Goal: Task Accomplishment & Management: Use online tool/utility

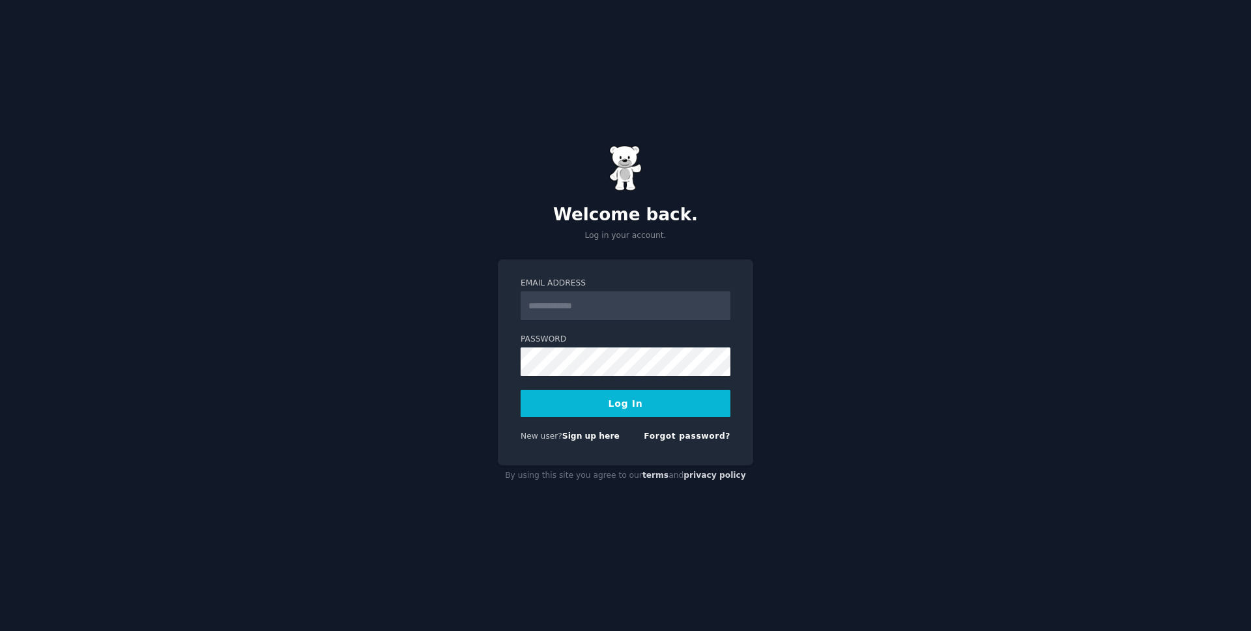
click at [653, 302] on input "Email Address" at bounding box center [626, 305] width 210 height 29
type input "**********"
click at [521, 390] on button "Log In" at bounding box center [626, 403] width 210 height 27
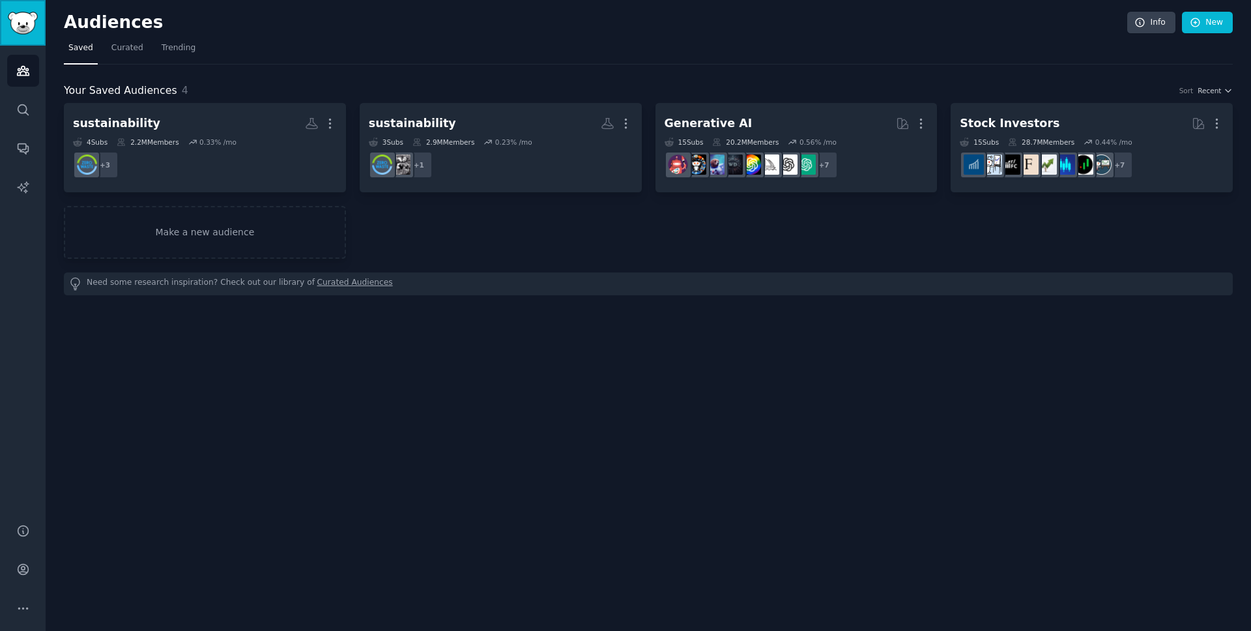
click at [25, 37] on link "Sidebar" at bounding box center [23, 23] width 46 height 46
click at [43, 66] on div "Audiences Search Conversations AI Reports" at bounding box center [23, 277] width 46 height 462
click at [27, 96] on link "Search" at bounding box center [23, 110] width 32 height 32
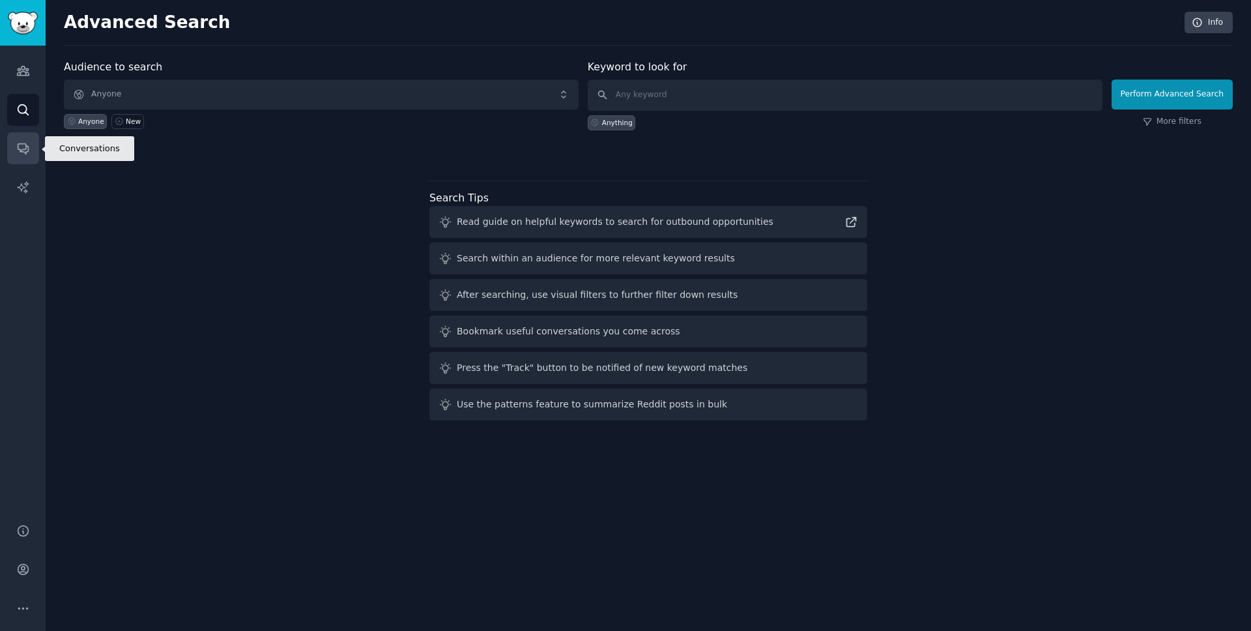
click at [19, 158] on link "Conversations" at bounding box center [23, 148] width 32 height 32
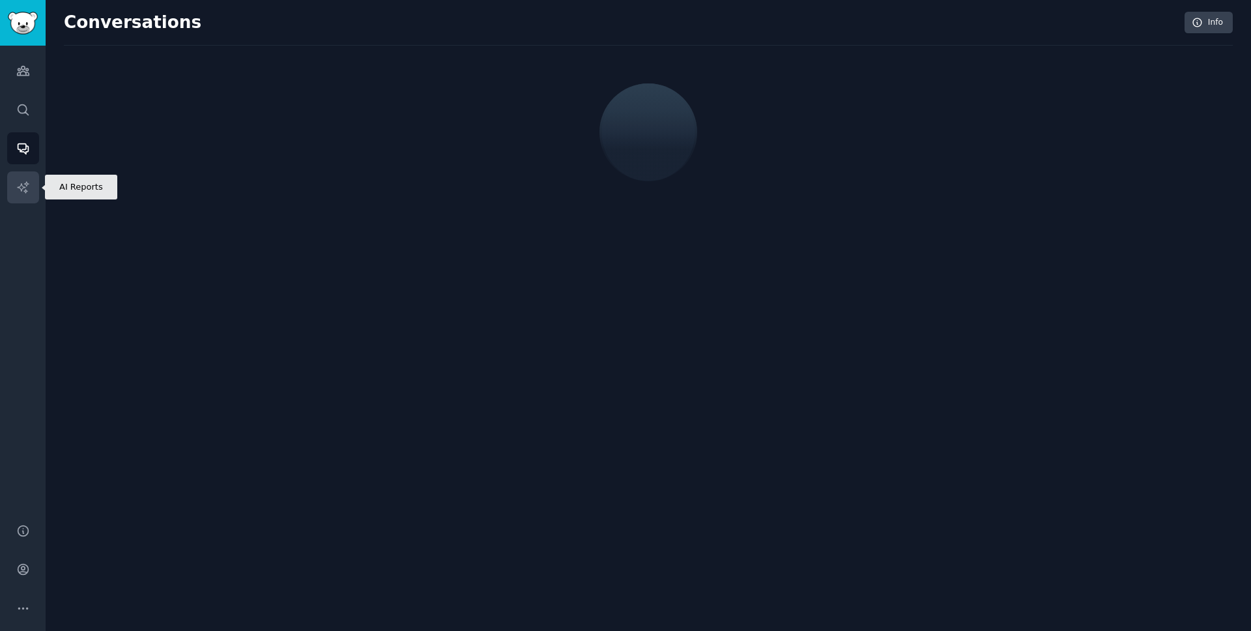
click at [23, 190] on icon "Sidebar" at bounding box center [22, 186] width 11 height 11
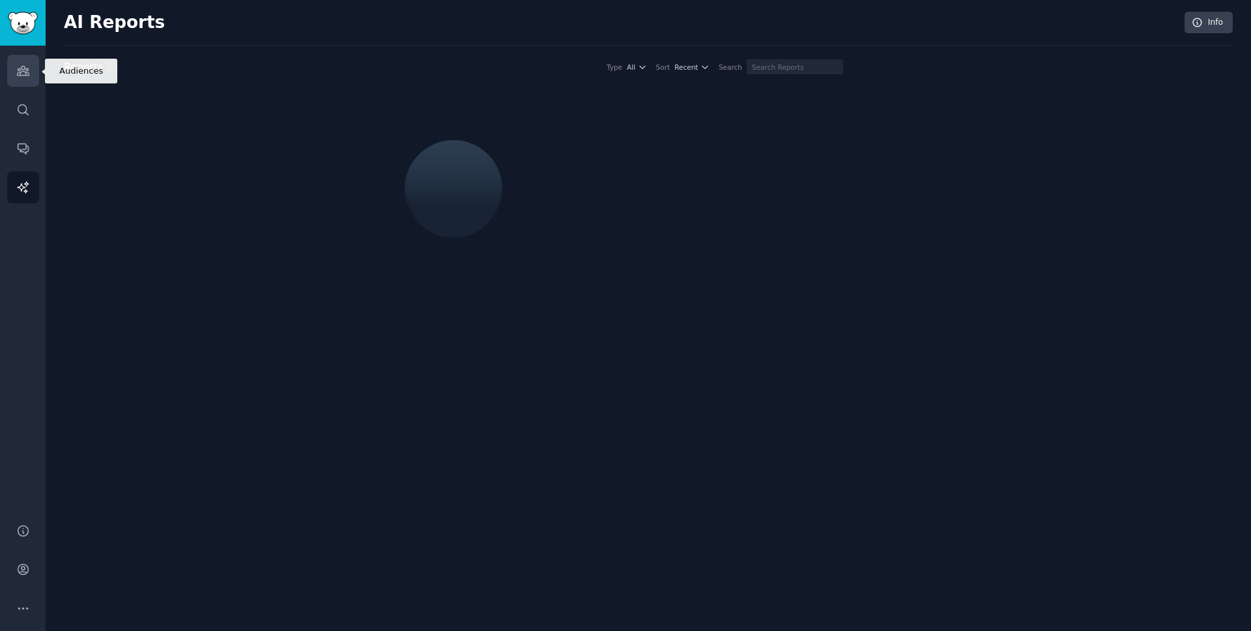
click at [32, 76] on link "Audiences" at bounding box center [23, 71] width 32 height 32
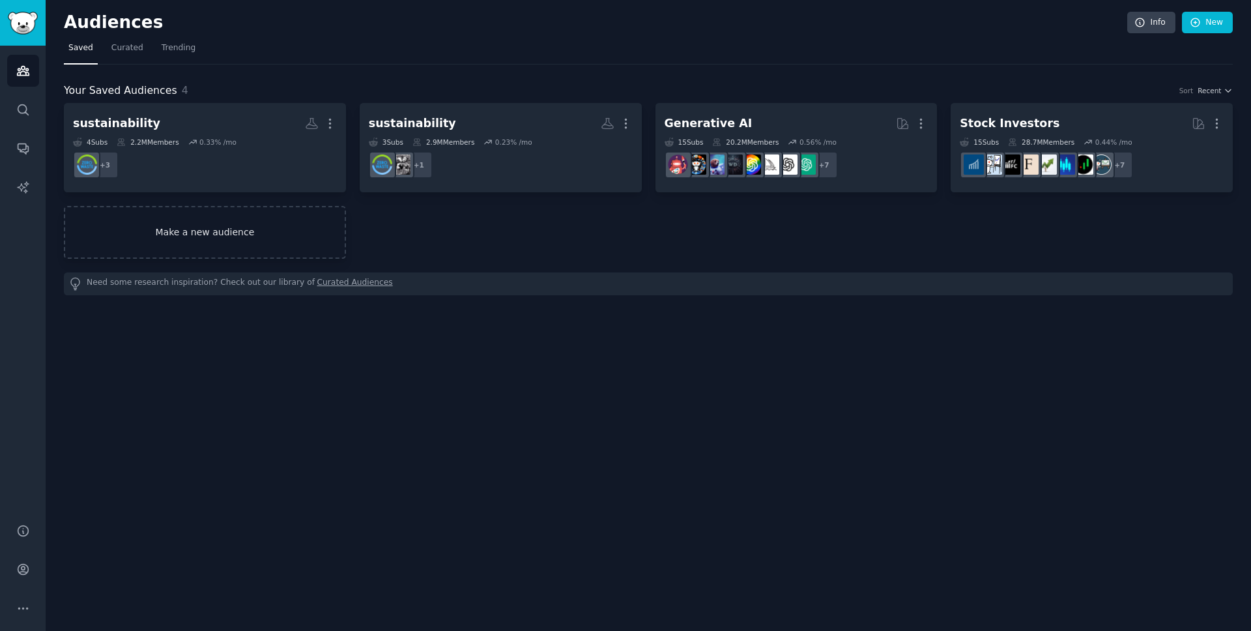
click at [208, 248] on link "Make a new audience" at bounding box center [205, 232] width 282 height 53
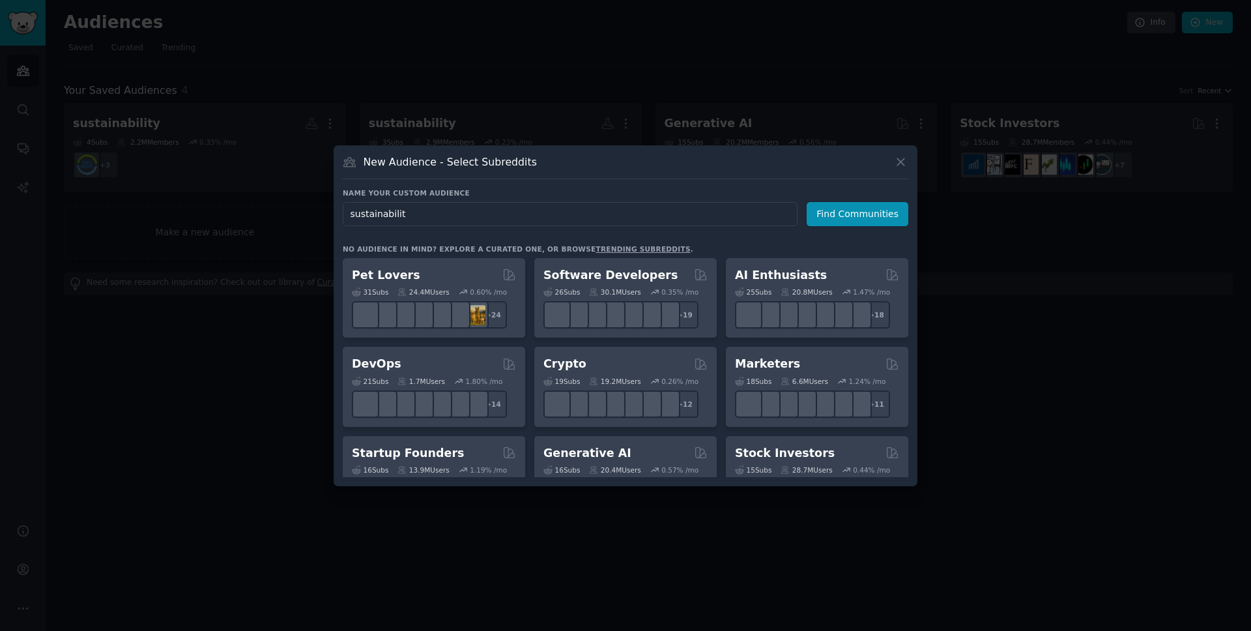
type input "sustainability"
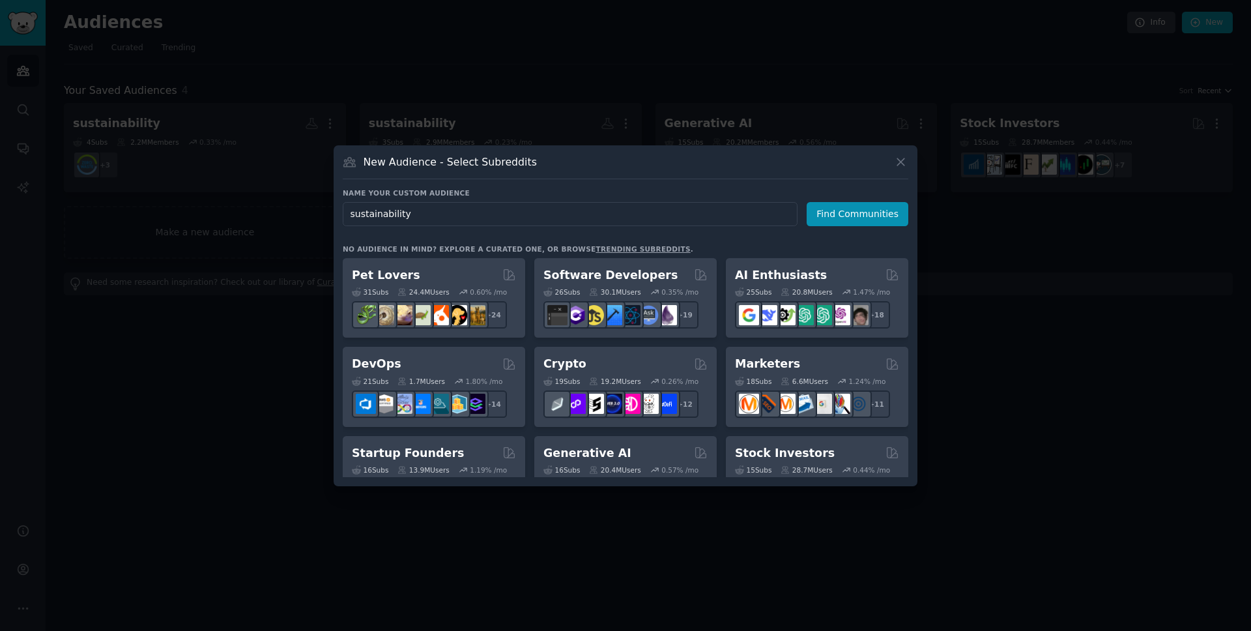
click button "Find Communities" at bounding box center [857, 214] width 102 height 24
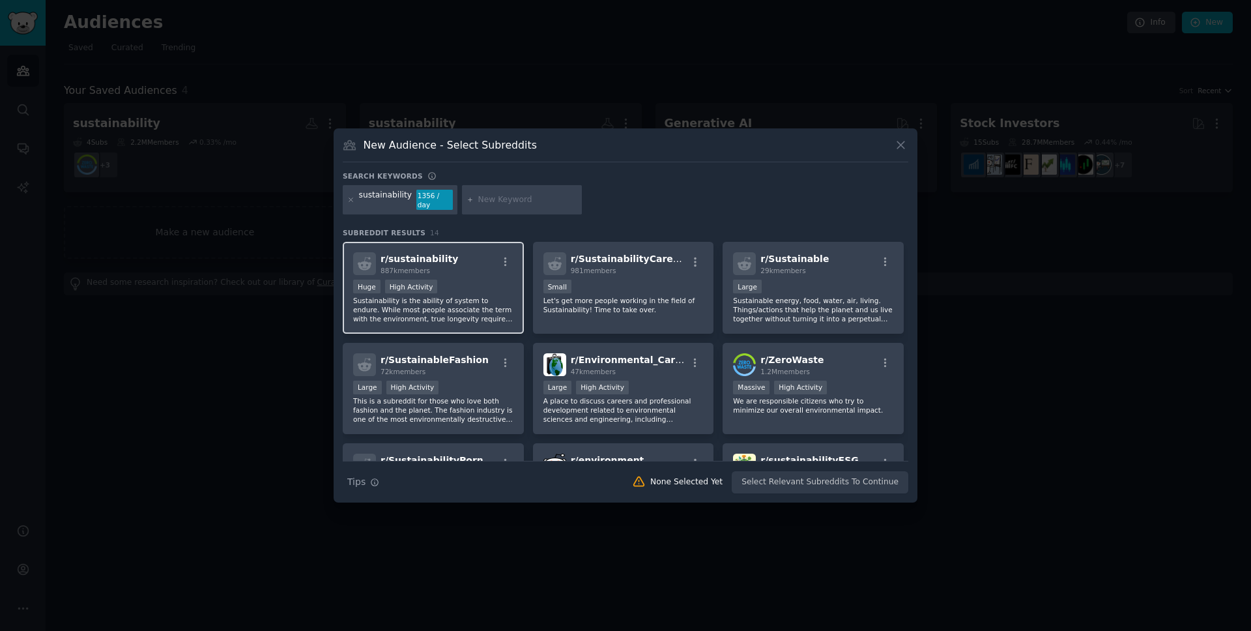
click at [454, 289] on div "Huge High Activity" at bounding box center [433, 287] width 160 height 16
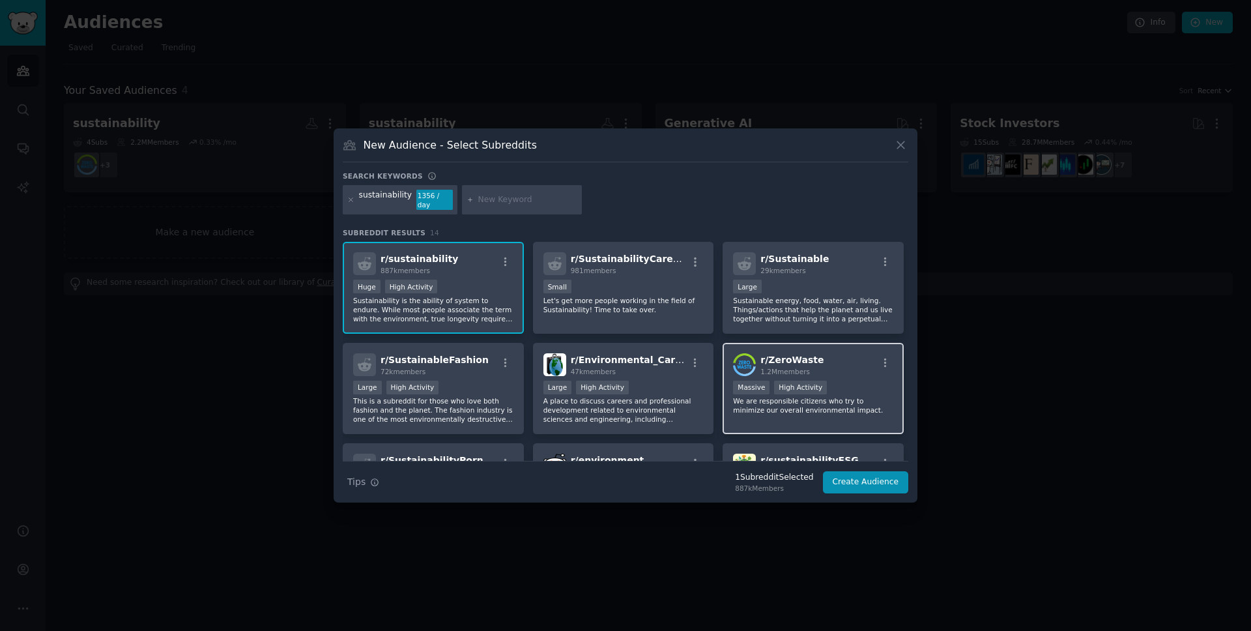
click at [789, 367] on div "1.2M members" at bounding box center [791, 371] width 63 height 9
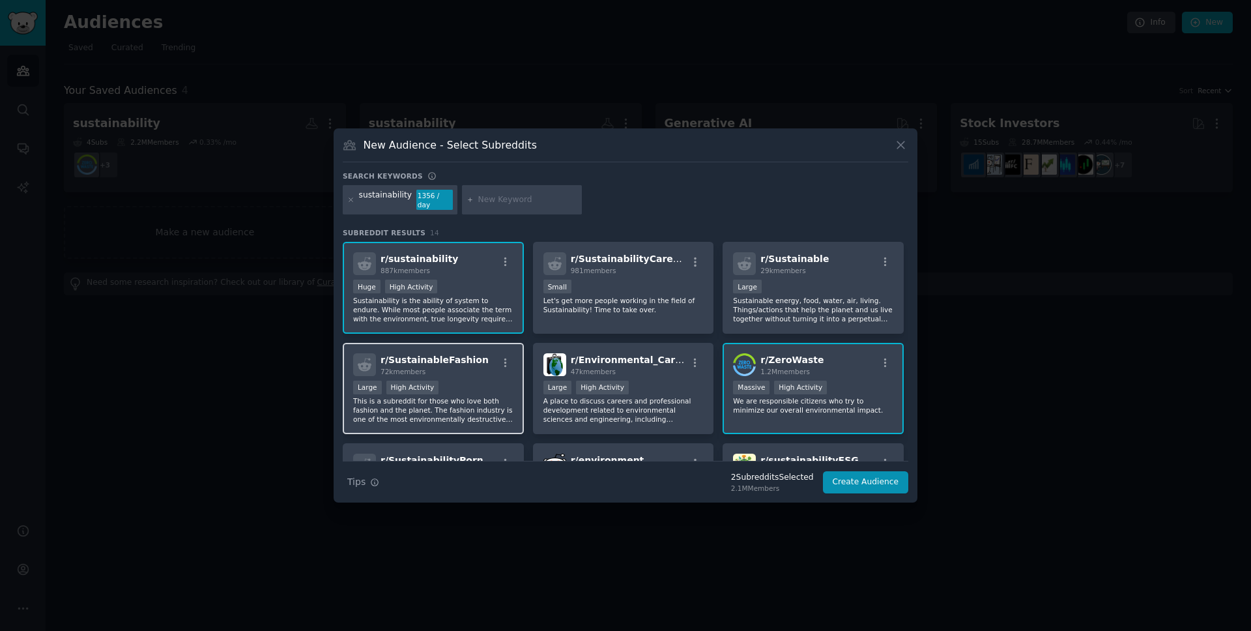
scroll to position [33, 0]
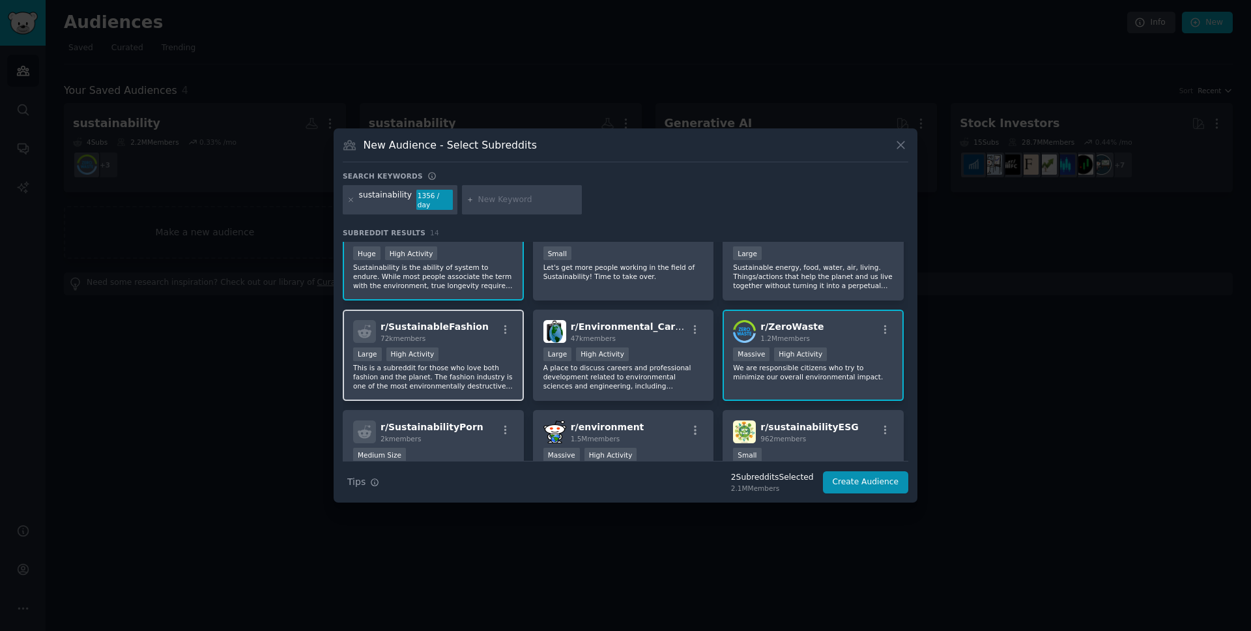
click at [479, 365] on p "This is a subreddit for those who love both fashion and the planet. The fashion…" at bounding box center [433, 376] width 160 height 27
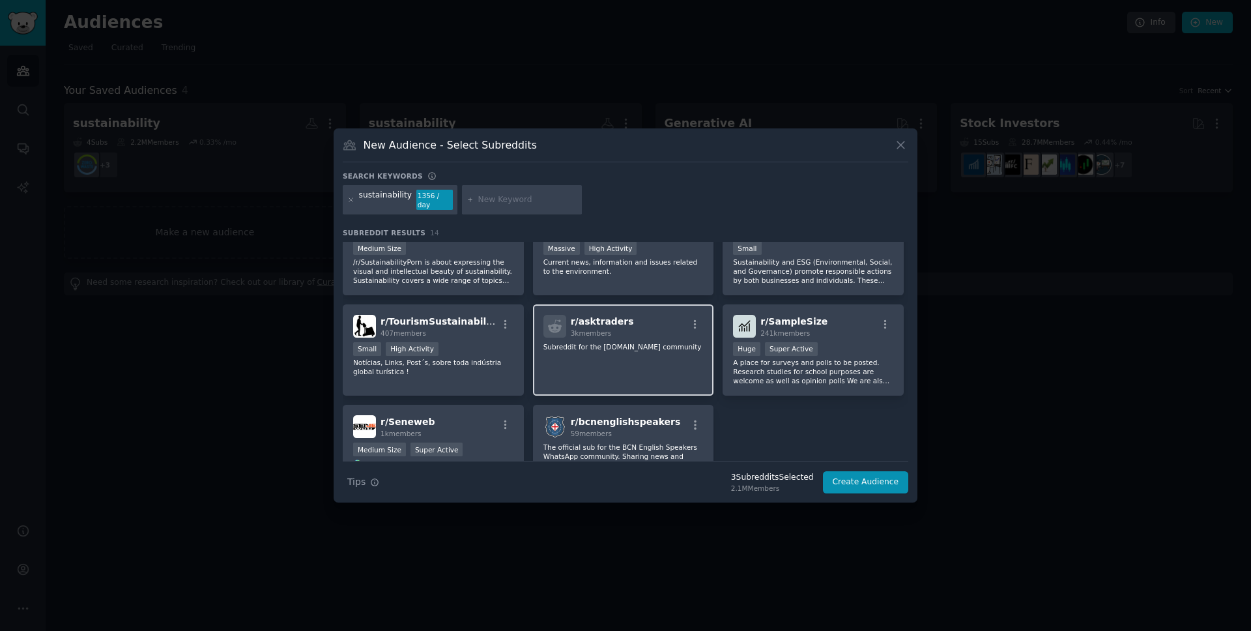
scroll to position [267, 0]
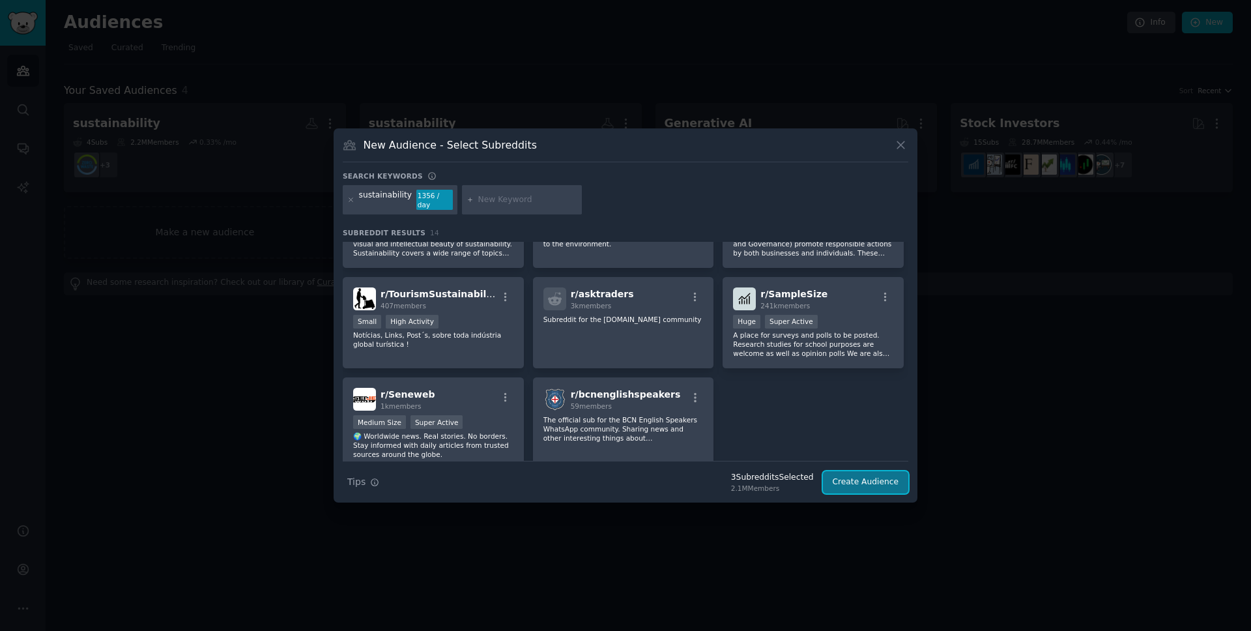
click at [856, 484] on button "Create Audience" at bounding box center [866, 482] width 86 height 22
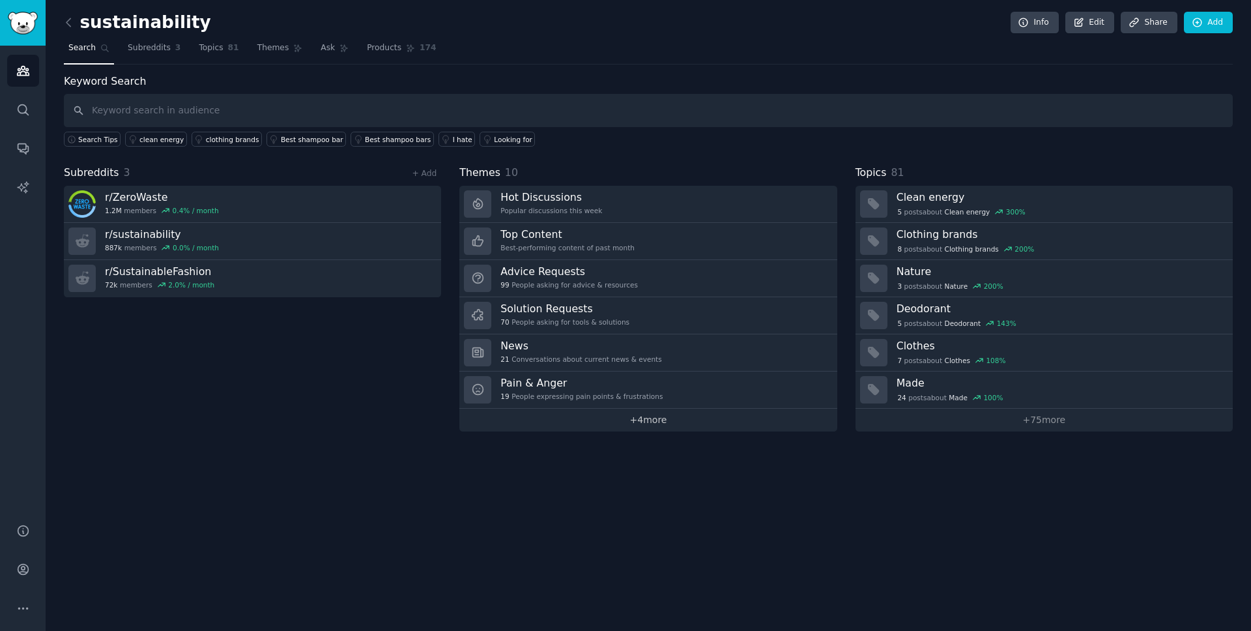
click at [539, 429] on link "+ 4 more" at bounding box center [647, 419] width 377 height 23
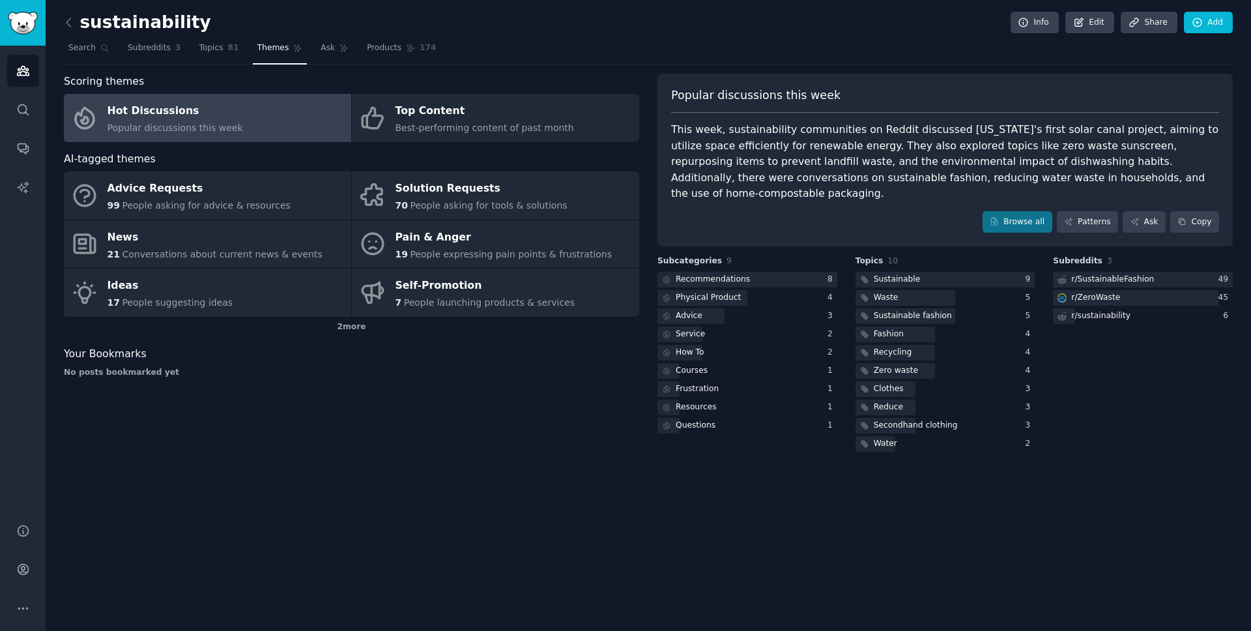
click at [332, 337] on div "Scoring themes Hot Discussions Popular discussions this week Top Content Best-p…" at bounding box center [351, 264] width 575 height 380
click at [347, 336] on div "2 more" at bounding box center [351, 327] width 575 height 21
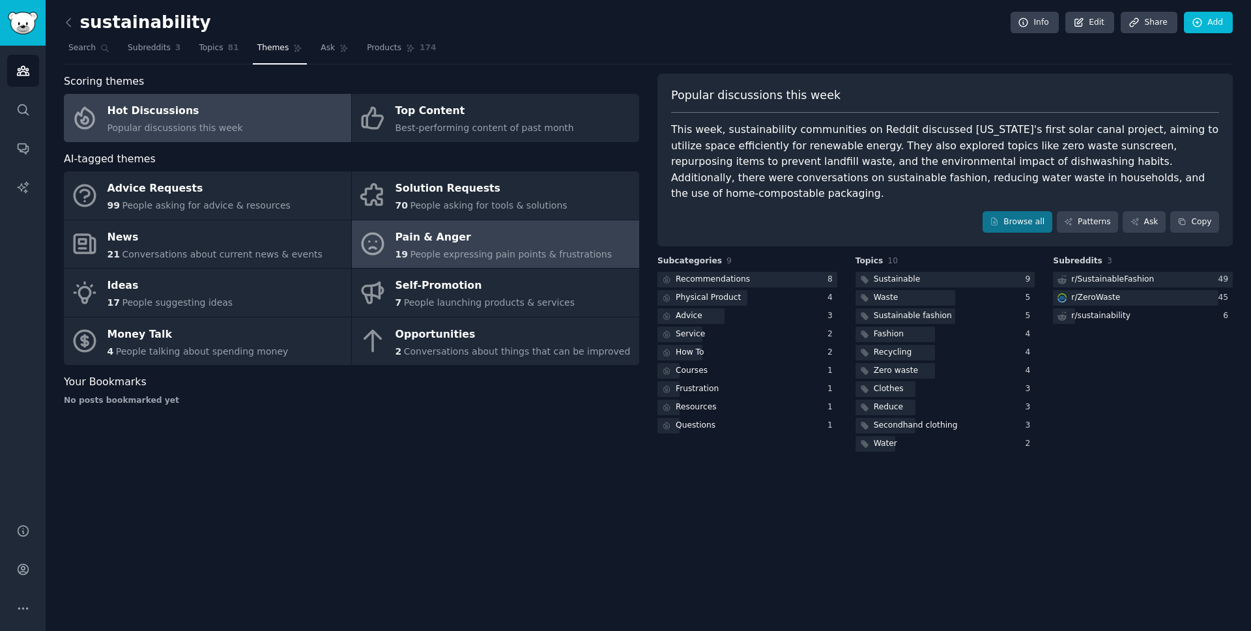
click at [370, 264] on link "Pain & Anger 19 People expressing pain points & frustrations" at bounding box center [495, 244] width 287 height 48
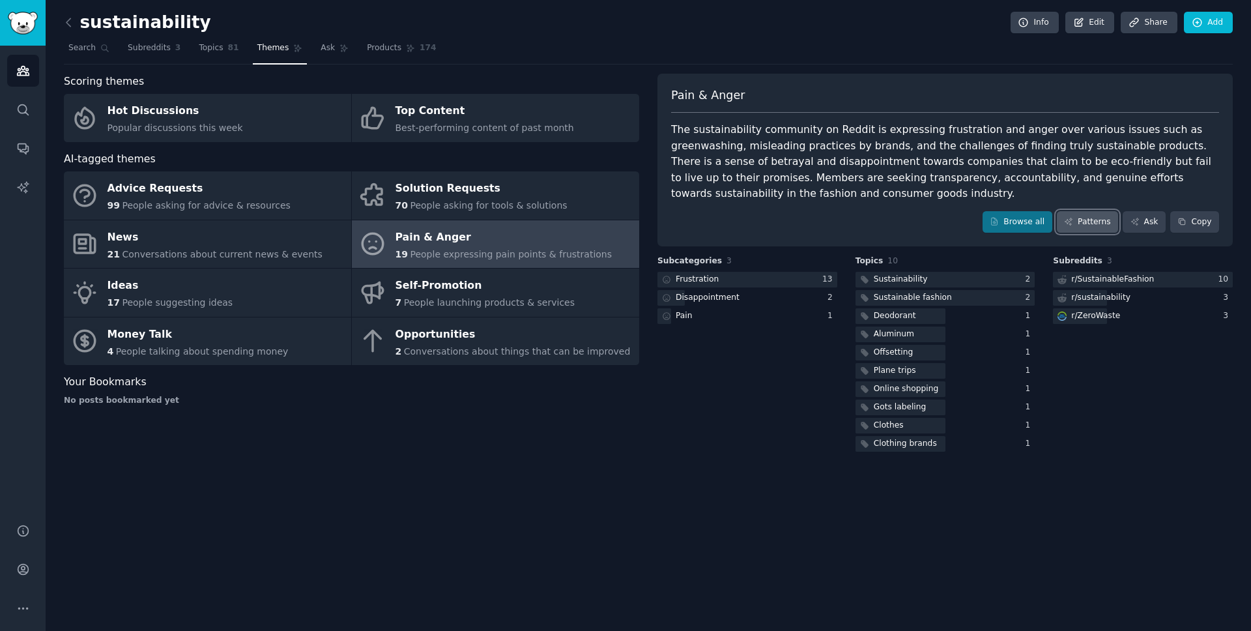
click at [1070, 225] on icon at bounding box center [1068, 221] width 9 height 9
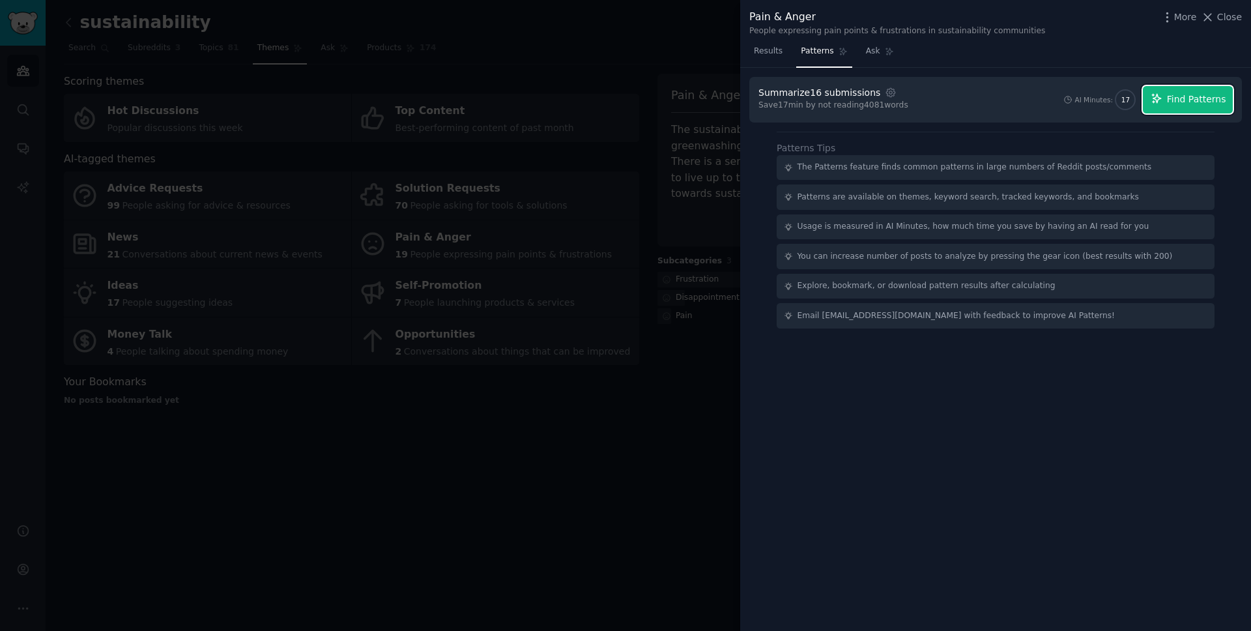
click at [1171, 101] on span "Find Patterns" at bounding box center [1196, 100] width 59 height 14
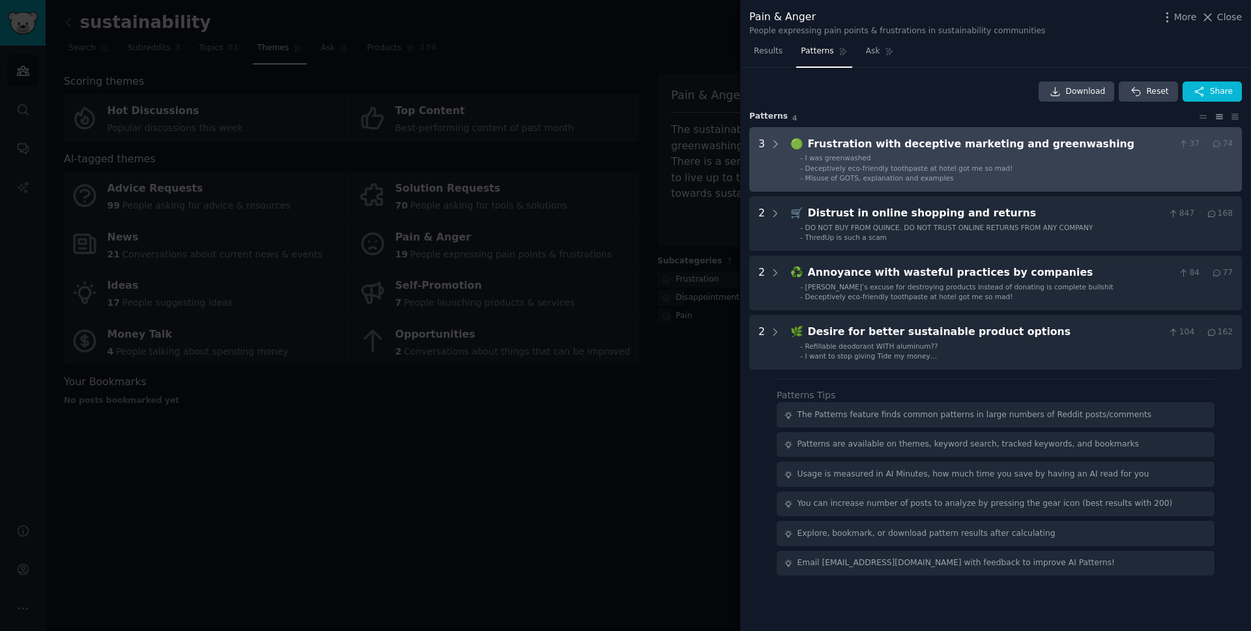
click at [906, 175] on span "Misuse of GOTS, explanation and examples" at bounding box center [879, 178] width 149 height 8
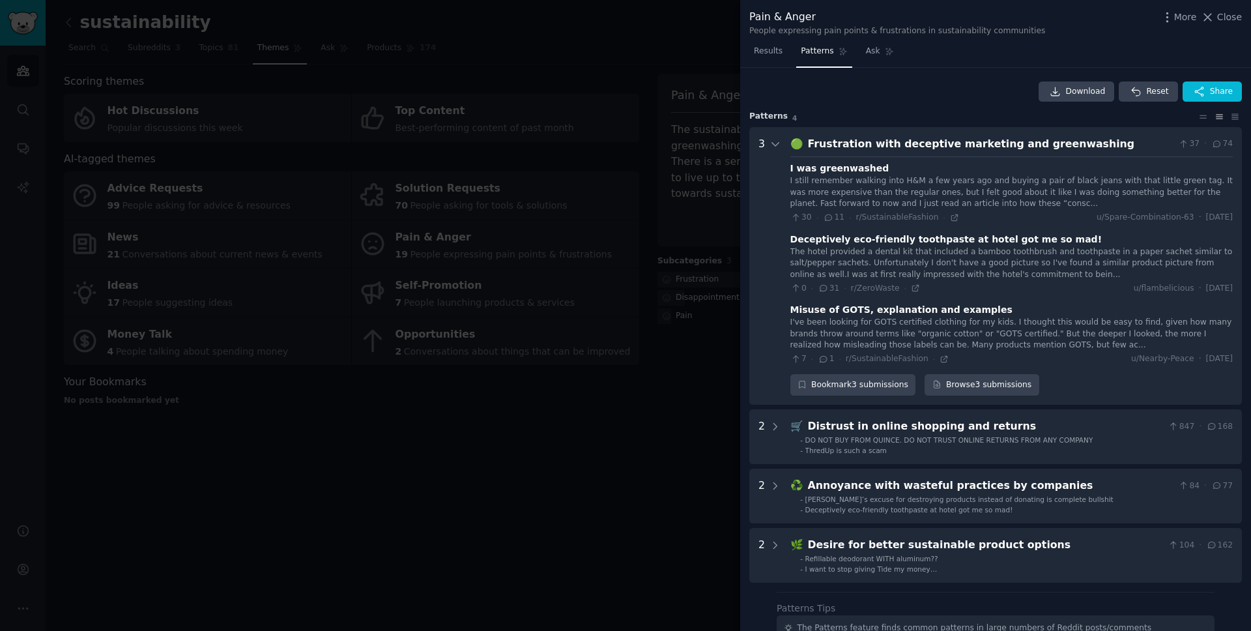
scroll to position [59, 0]
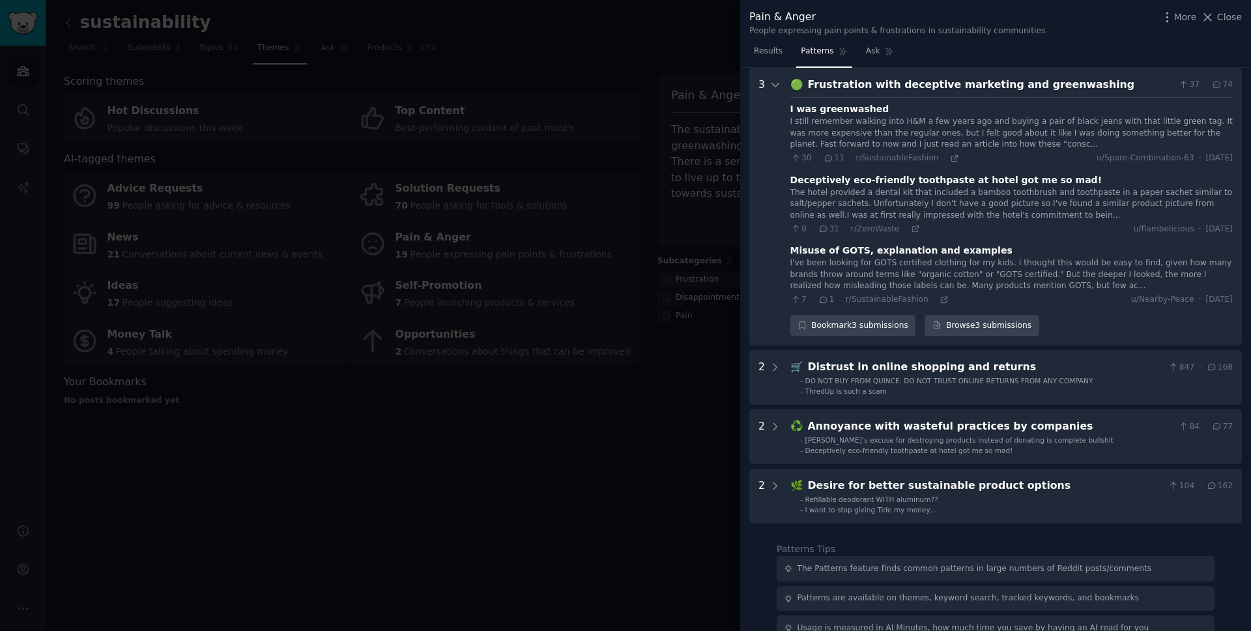
click at [606, 407] on div at bounding box center [625, 315] width 1251 height 631
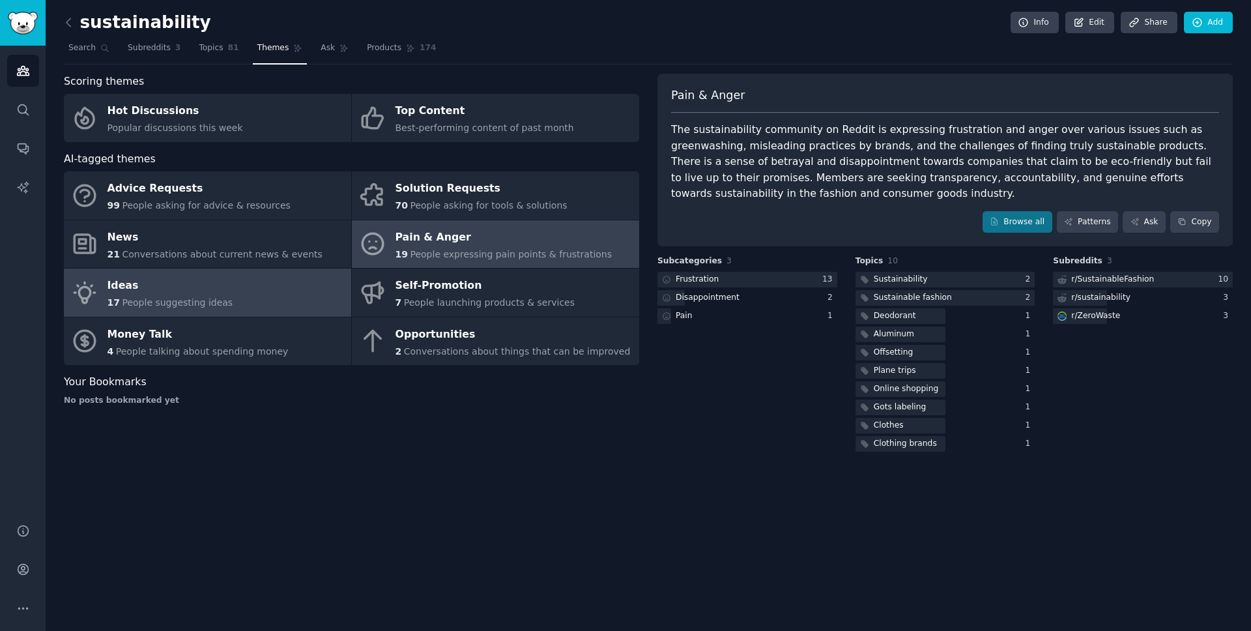
click at [334, 294] on link "Ideas 17 People suggesting ideas" at bounding box center [207, 292] width 287 height 48
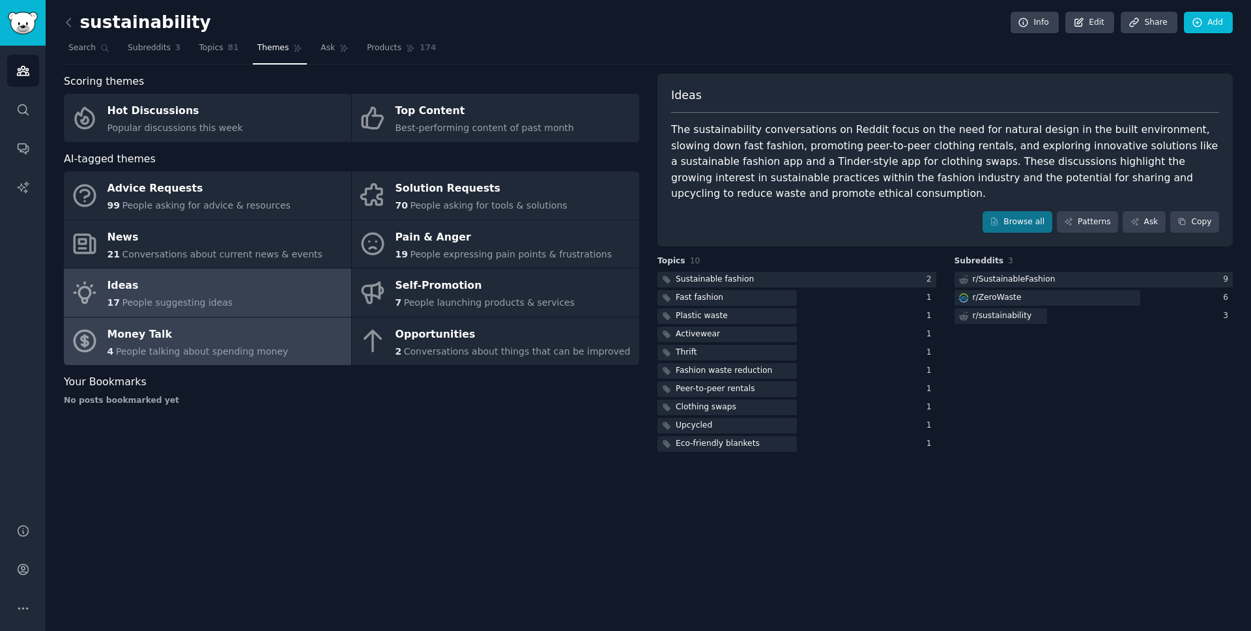
click at [297, 325] on link "Money Talk 4 People talking about spending money" at bounding box center [207, 341] width 287 height 48
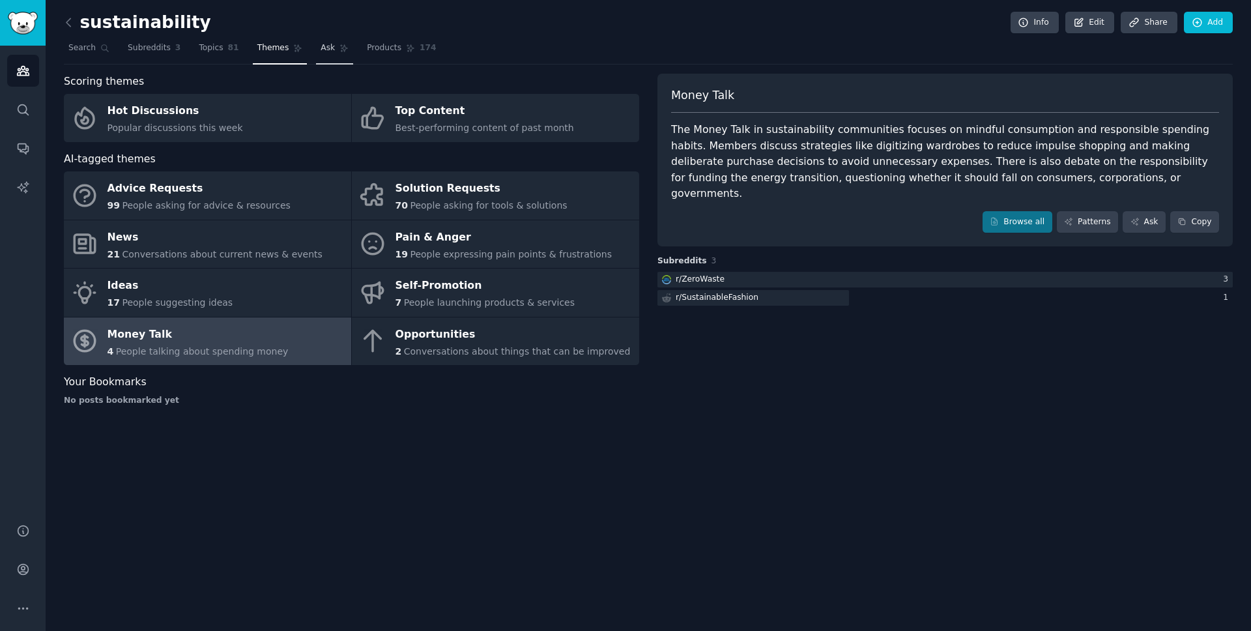
click at [321, 50] on span "Ask" at bounding box center [328, 48] width 14 height 12
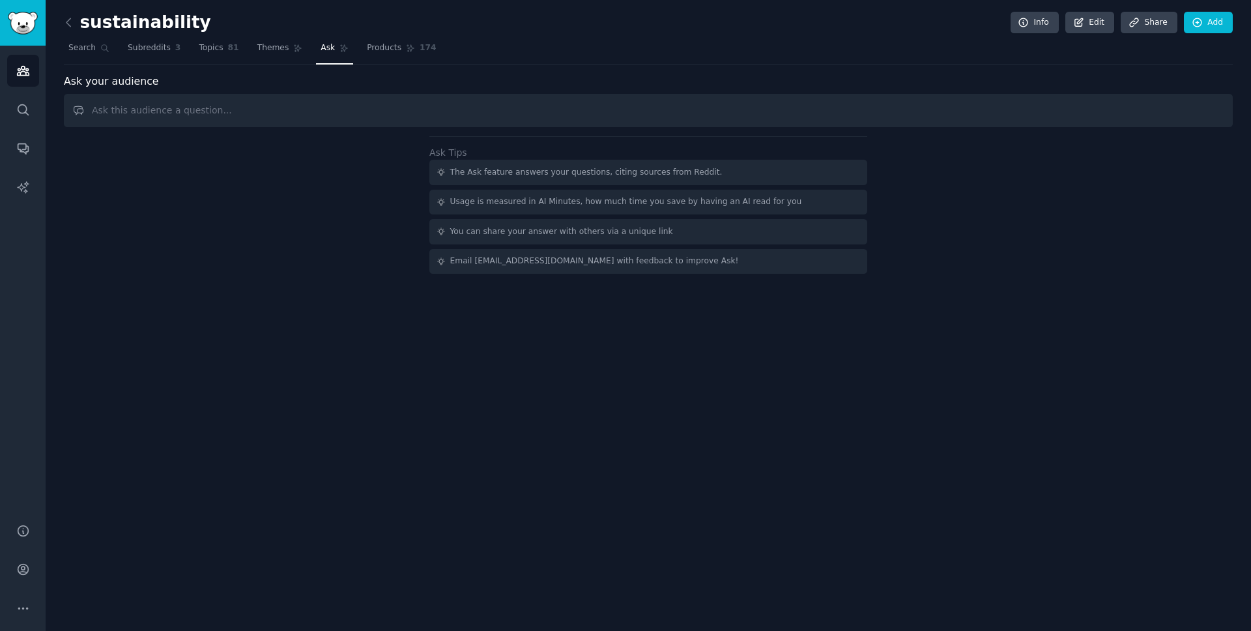
click at [315, 104] on input "text" at bounding box center [648, 110] width 1169 height 33
click at [795, 100] on input "text" at bounding box center [648, 110] width 1169 height 33
paste input "Summarize the key demographic and psychographic characteristics of the target a…"
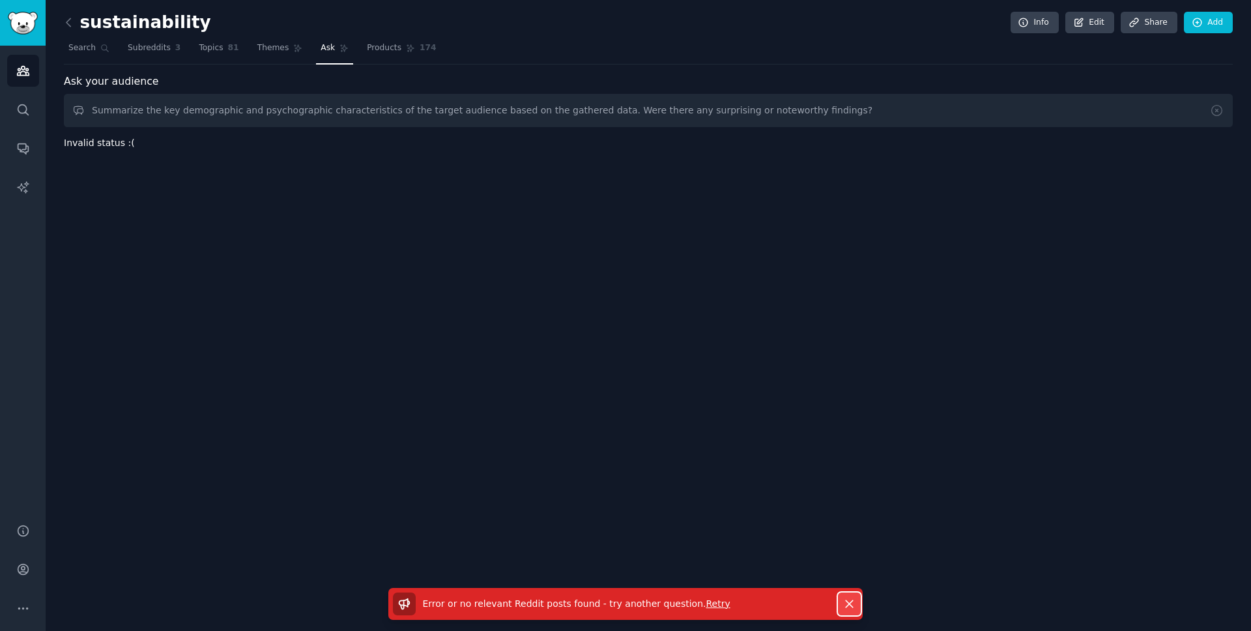
click at [849, 608] on icon "button" at bounding box center [849, 604] width 14 height 14
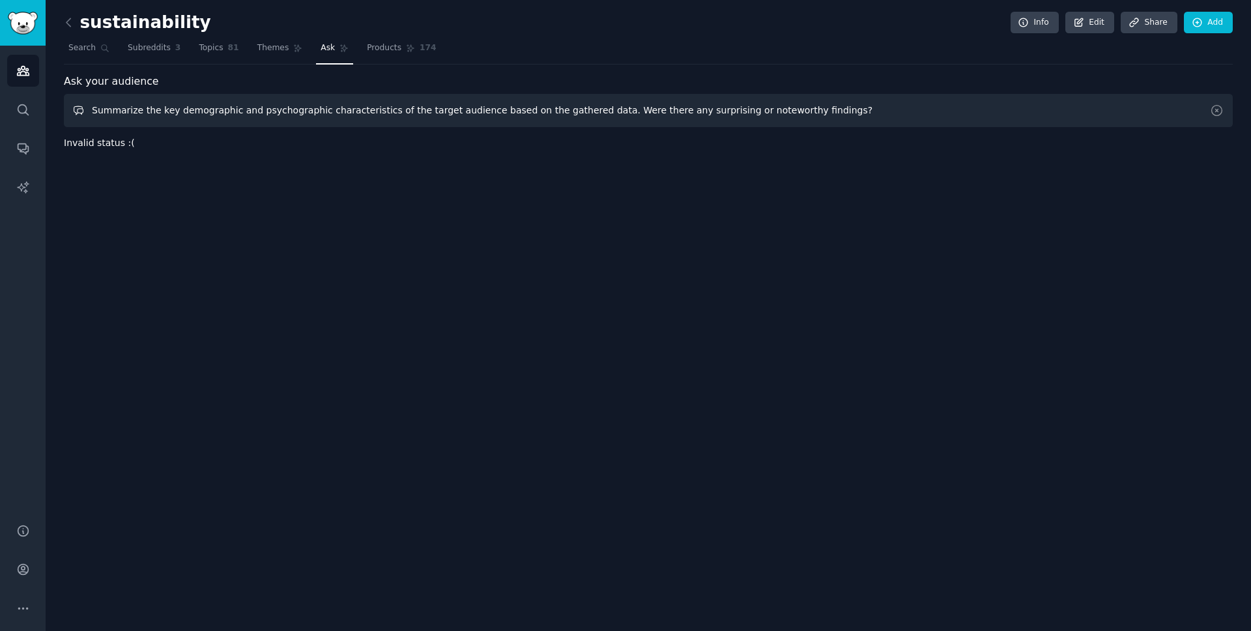
click at [220, 109] on input "Summarize the key demographic and psychographic characteristics of the target a…" at bounding box center [648, 110] width 1169 height 33
click at [371, 124] on input "Summarize the key demographic and psychographic characteristics of the target a…" at bounding box center [648, 110] width 1169 height 33
drag, startPoint x: 596, startPoint y: 115, endPoint x: 890, endPoint y: 120, distance: 293.8
click at [890, 120] on input "Summarize the key demographic and psychographic characteristics of the target a…" at bounding box center [648, 110] width 1169 height 33
type input "Summarize the key demographic and psychographic characteristics of the target a…"
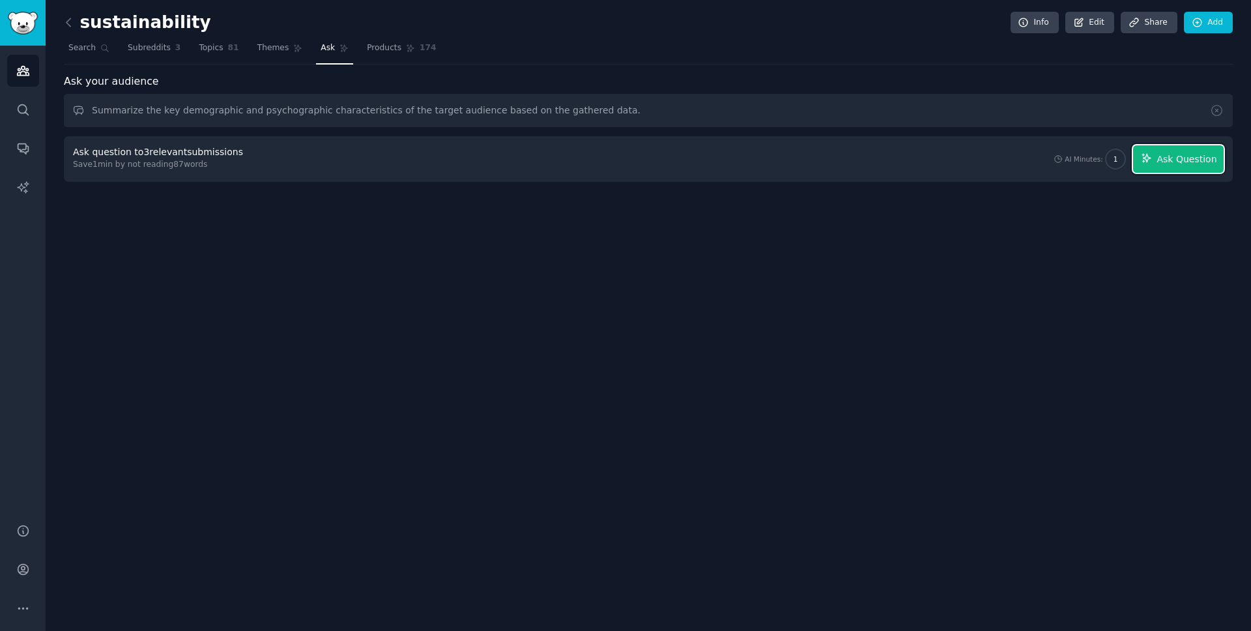
click at [1170, 167] on button "Ask Question" at bounding box center [1178, 158] width 91 height 27
